Goal: Task Accomplishment & Management: Use online tool/utility

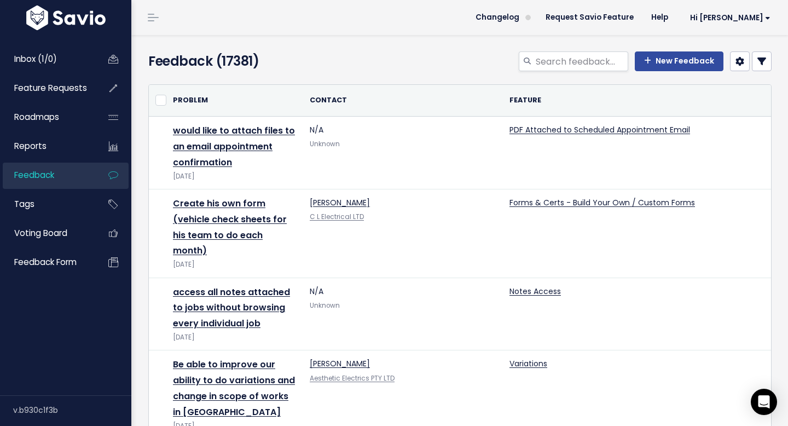
click at [761, 57] on icon at bounding box center [761, 61] width 9 height 9
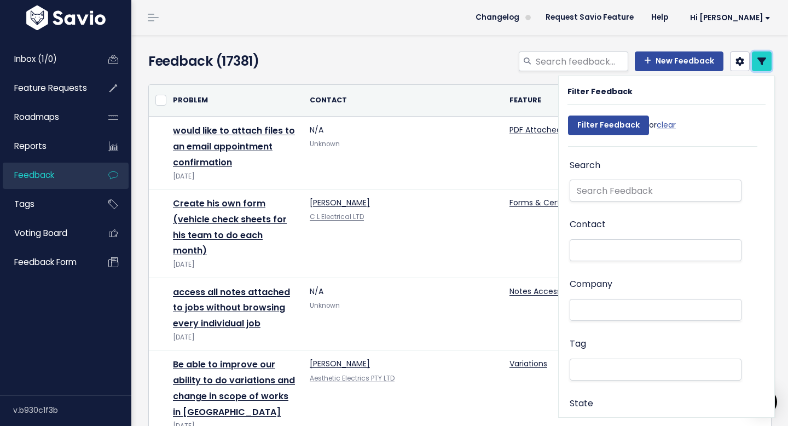
scroll to position [9, 0]
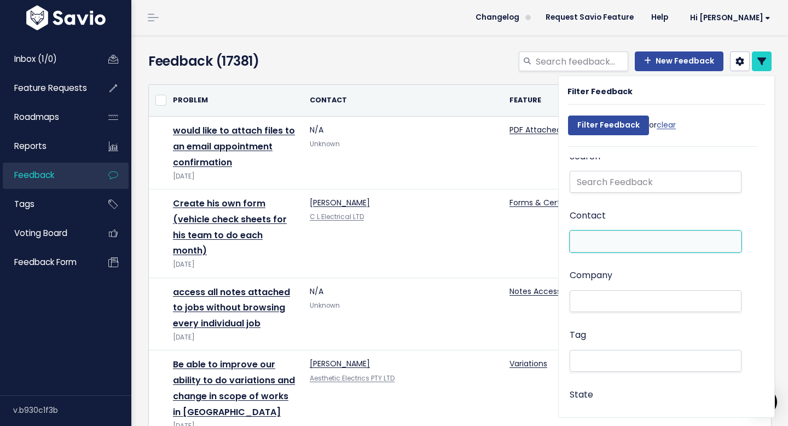
click at [617, 245] on li at bounding box center [653, 241] width 160 height 11
paste input "[EMAIL_ADDRESS][DOMAIN_NAME]"
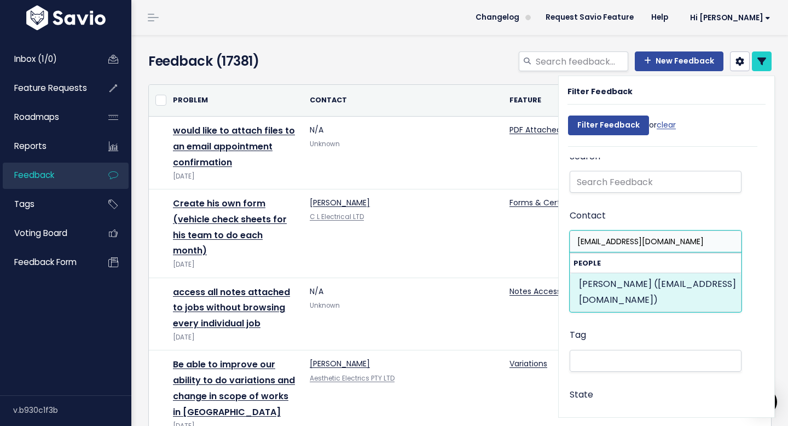
type input "[EMAIL_ADDRESS][DOMAIN_NAME]"
select select "87564381"
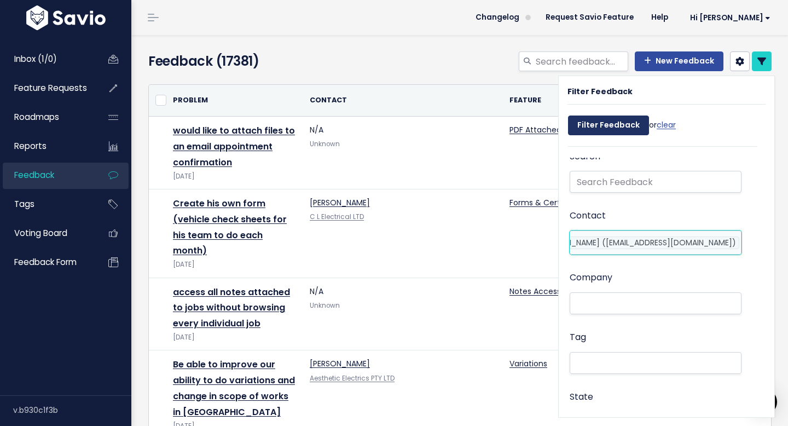
click at [603, 131] on input "Filter Feedback" at bounding box center [608, 125] width 81 height 20
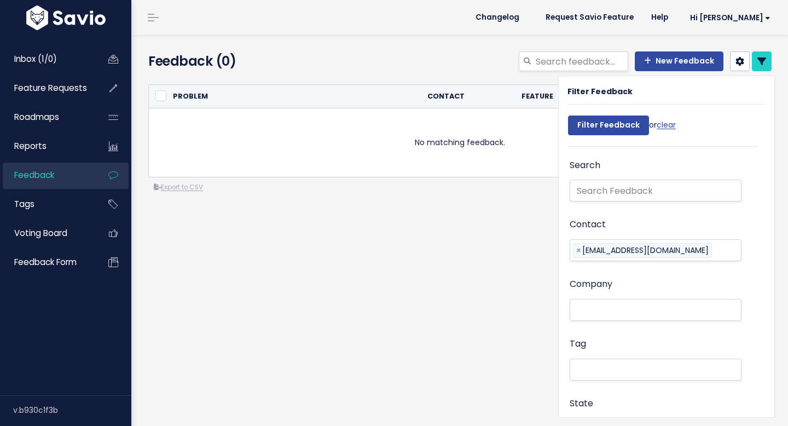
select select
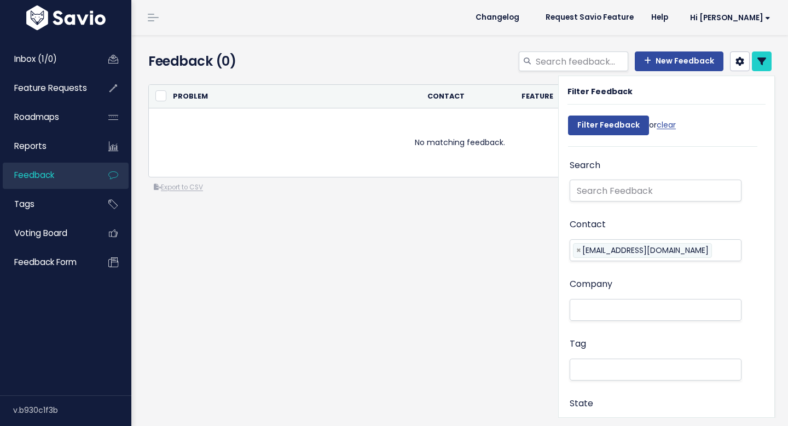
select select
